Goal: Information Seeking & Learning: Learn about a topic

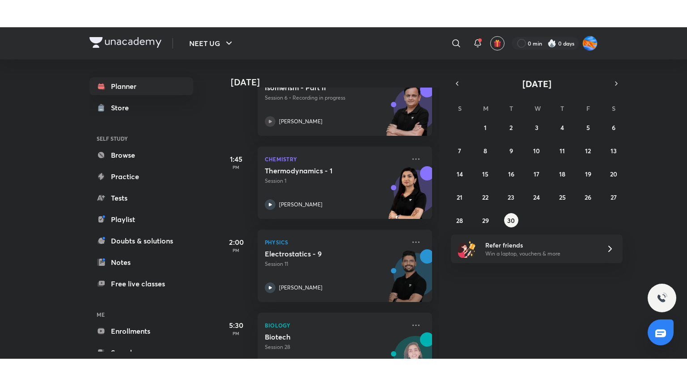
scroll to position [243, 0]
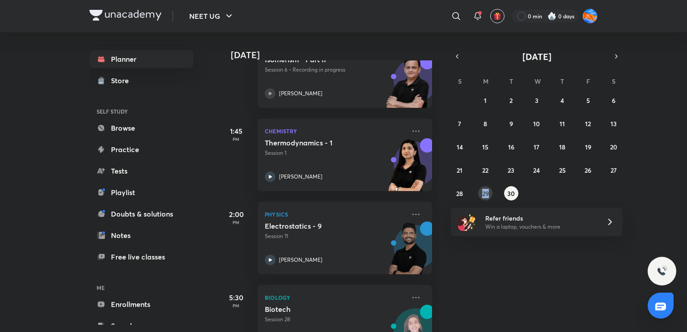
drag, startPoint x: 493, startPoint y: 196, endPoint x: 483, endPoint y: 196, distance: 10.3
click at [483, 196] on div "31 1 2 3 4 5 6 7 8 9 10 11 12 13 14 15 16 17 18 19 20 21 22 23 24 25 26 27 28 2…" at bounding box center [537, 146] width 172 height 107
click at [483, 196] on abbr "29" at bounding box center [485, 193] width 7 height 8
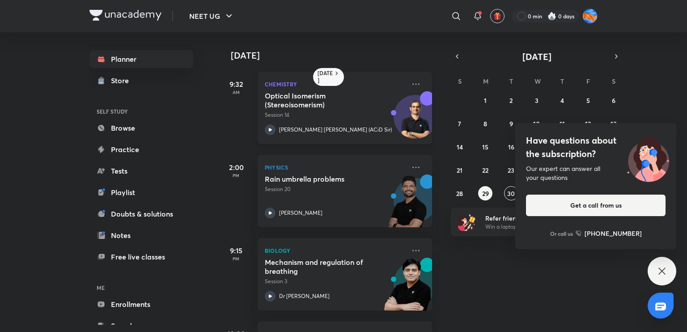
click at [327, 121] on div "Optical Isomerism (Stereoisomerism) Session 14 [PERSON_NAME] [PERSON_NAME] (ACi…" at bounding box center [335, 113] width 140 height 44
